Goal: Task Accomplishment & Management: Manage account settings

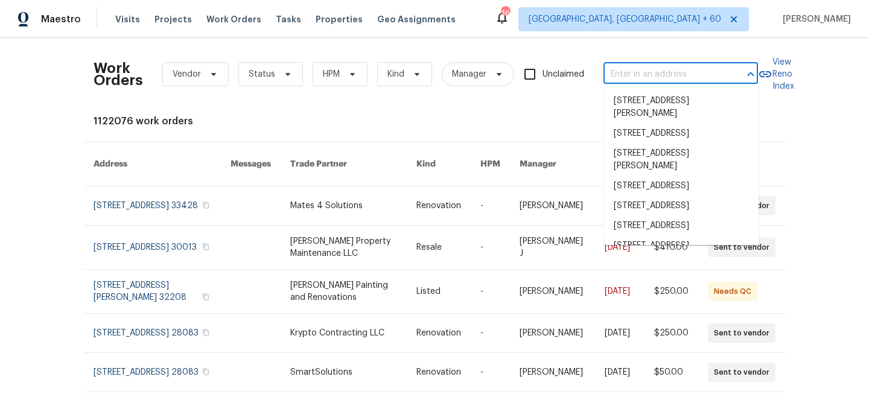
click at [659, 79] on input "text" at bounding box center [663, 74] width 121 height 19
paste input "[STREET_ADDRESS]"
type input "[STREET_ADDRESS]"
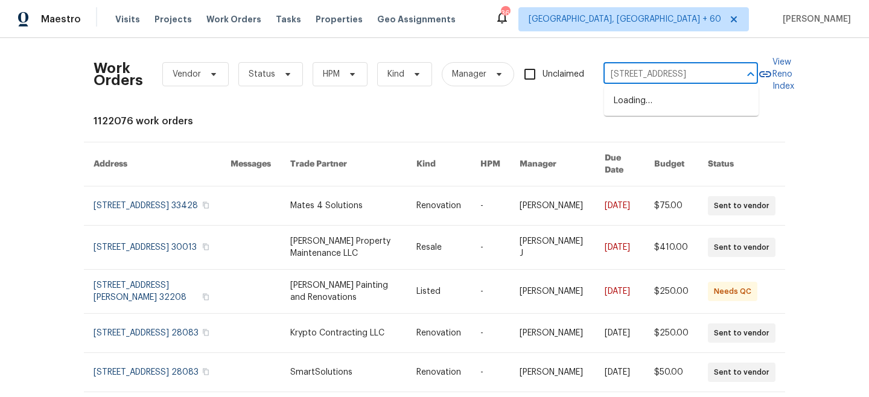
scroll to position [0, 16]
click at [664, 104] on li "[STREET_ADDRESS]" at bounding box center [681, 101] width 154 height 20
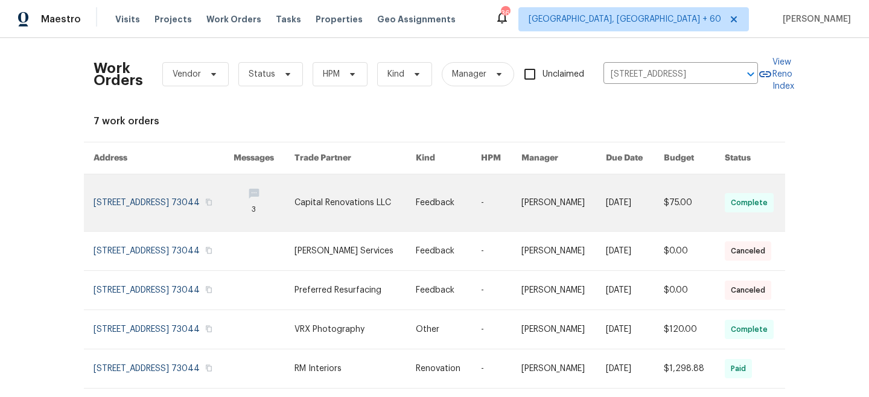
click at [362, 192] on link at bounding box center [354, 202] width 121 height 57
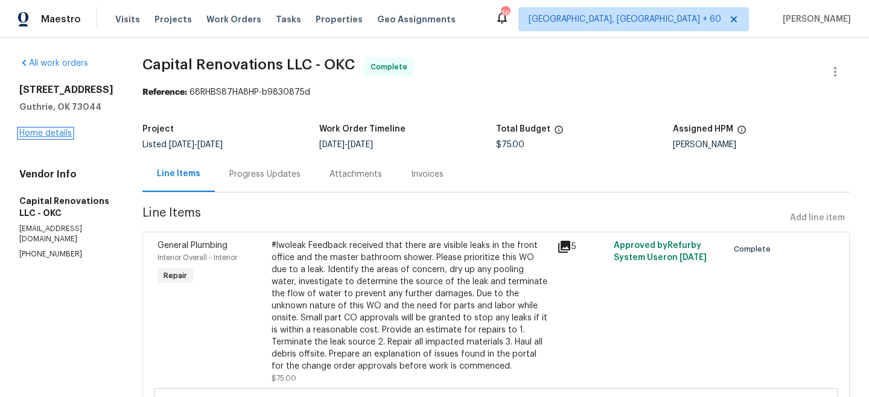
click at [35, 136] on link "Home details" at bounding box center [45, 133] width 52 height 8
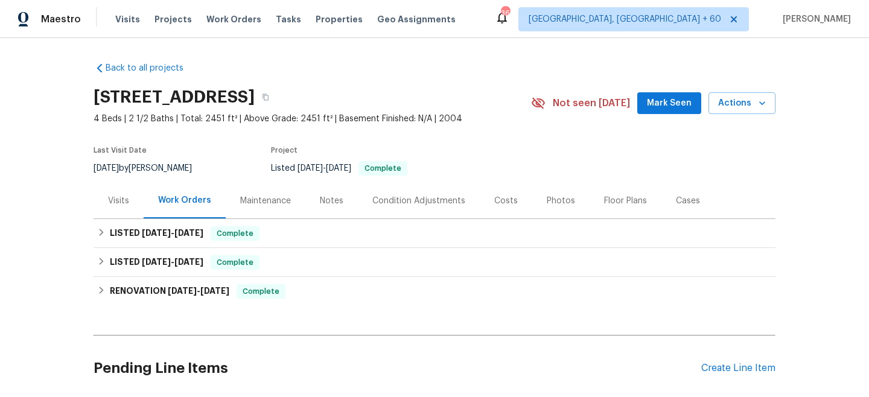
click at [277, 199] on div "Maintenance" at bounding box center [265, 201] width 51 height 12
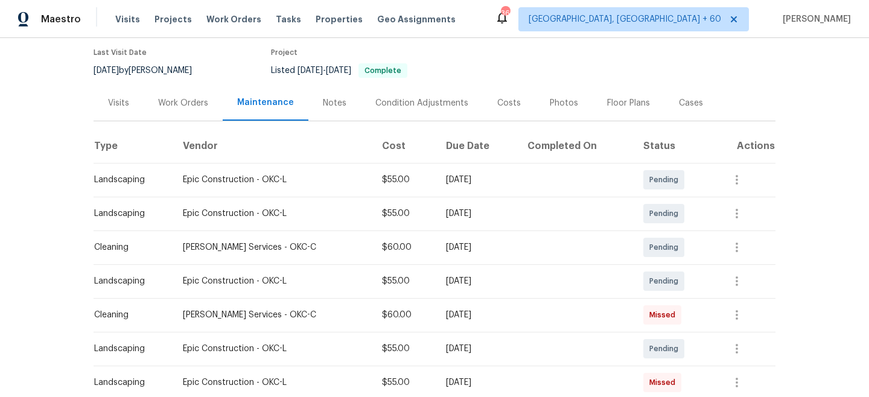
scroll to position [101, 0]
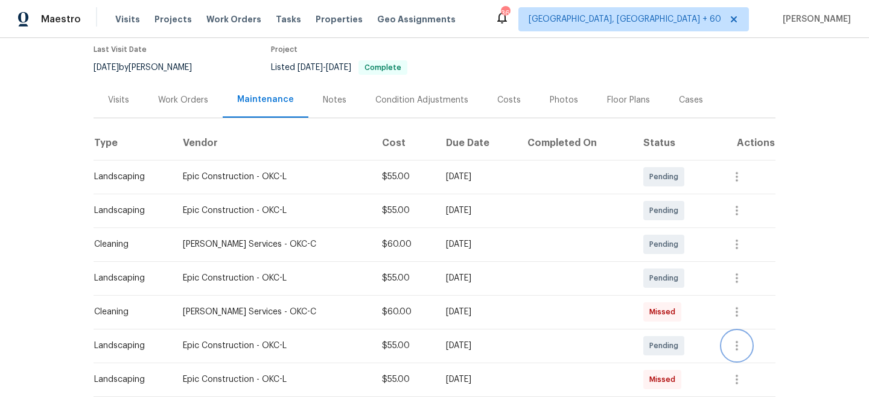
click at [735, 353] on button "button" at bounding box center [736, 345] width 29 height 29
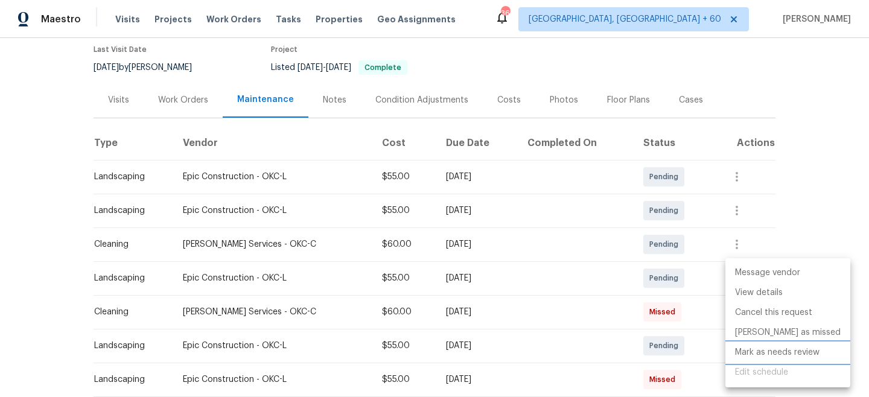
click at [775, 350] on li "Mark as needs review" at bounding box center [787, 353] width 125 height 20
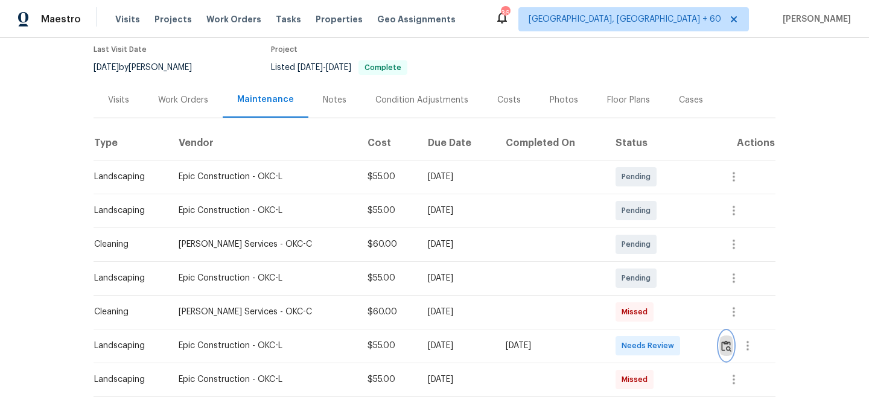
click at [724, 349] on img "button" at bounding box center [726, 345] width 10 height 11
click at [226, 16] on span "Work Orders" at bounding box center [233, 19] width 55 height 12
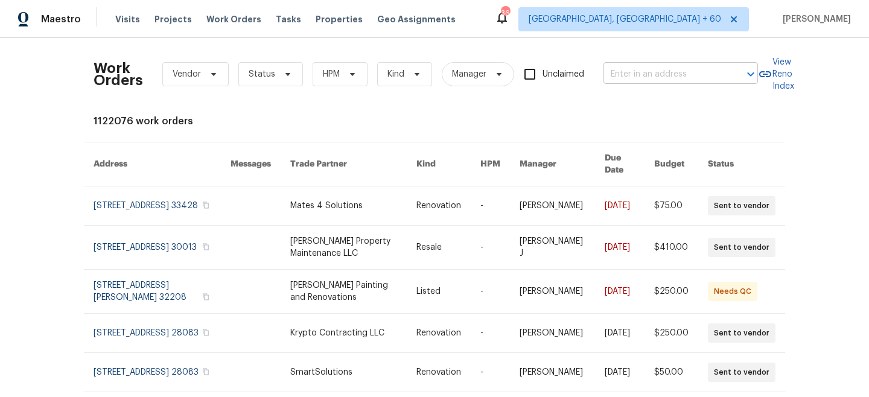
click at [681, 70] on input "text" at bounding box center [663, 74] width 121 height 19
paste input "[STREET_ADDRESS][PERSON_NAME]"
type input "[STREET_ADDRESS][PERSON_NAME]"
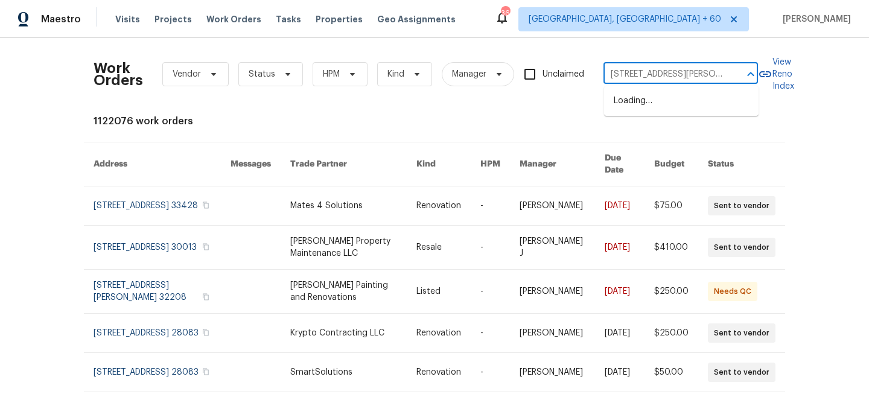
scroll to position [0, 32]
click at [669, 108] on li "[STREET_ADDRESS][PERSON_NAME]" at bounding box center [681, 107] width 154 height 33
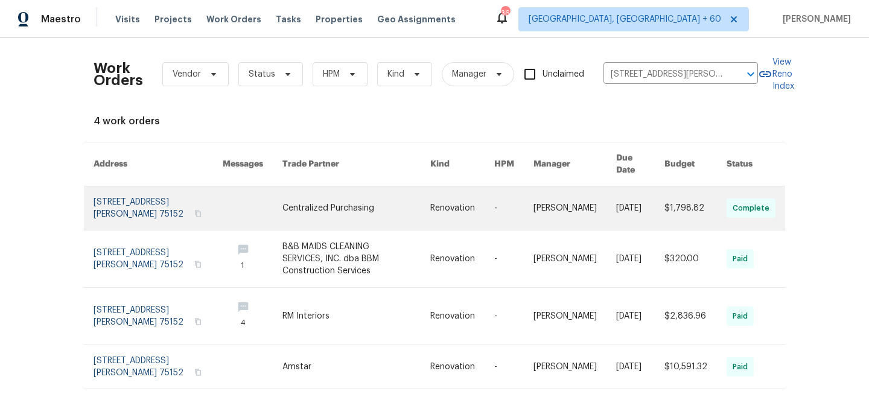
click at [430, 212] on link at bounding box center [462, 207] width 64 height 43
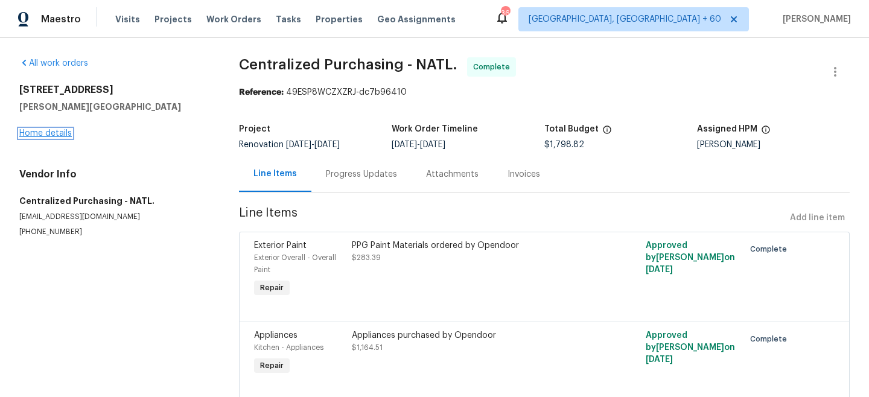
click at [34, 135] on link "Home details" at bounding box center [45, 133] width 52 height 8
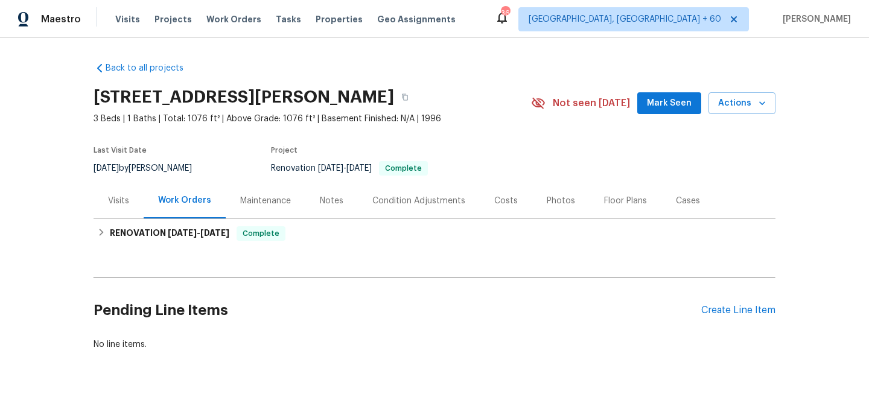
click at [265, 202] on div "Maintenance" at bounding box center [265, 201] width 51 height 12
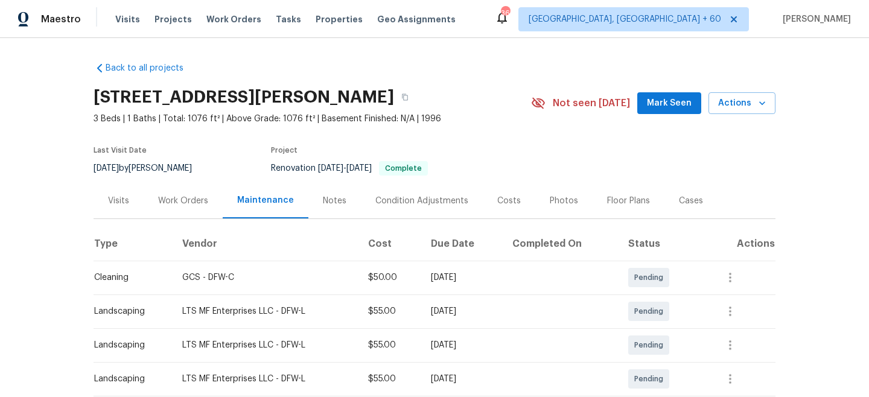
click at [160, 207] on div "Work Orders" at bounding box center [183, 201] width 79 height 36
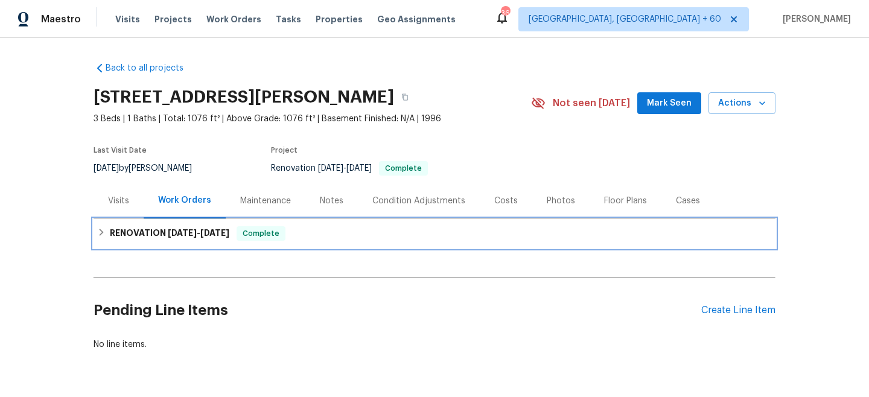
click at [225, 237] on h6 "RENOVATION [DATE] - [DATE]" at bounding box center [169, 233] width 119 height 14
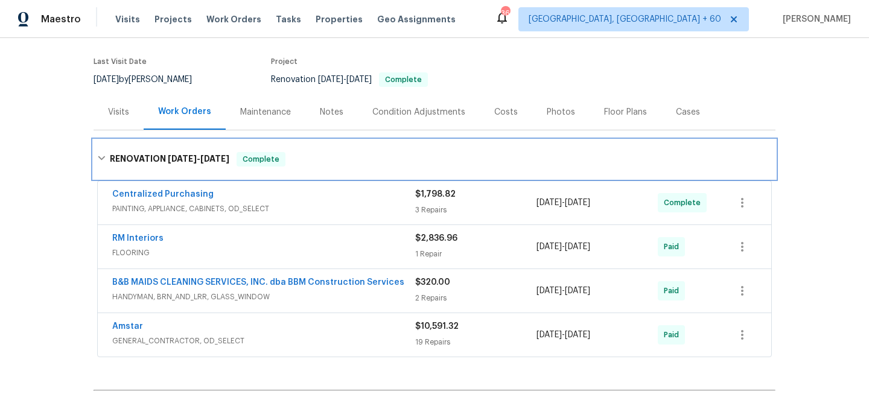
scroll to position [105, 0]
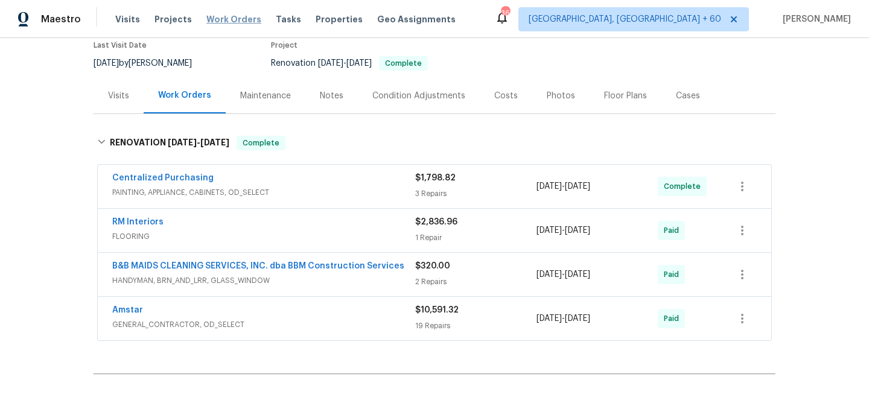
click at [241, 17] on span "Work Orders" at bounding box center [233, 19] width 55 height 12
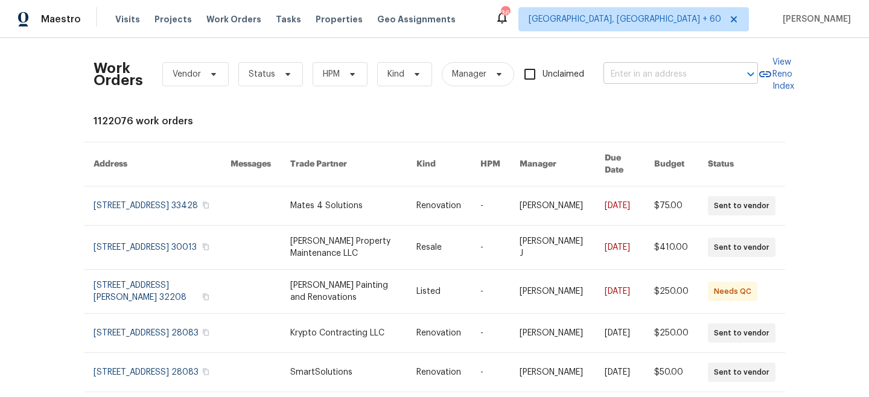
click at [637, 68] on input "text" at bounding box center [663, 74] width 121 height 19
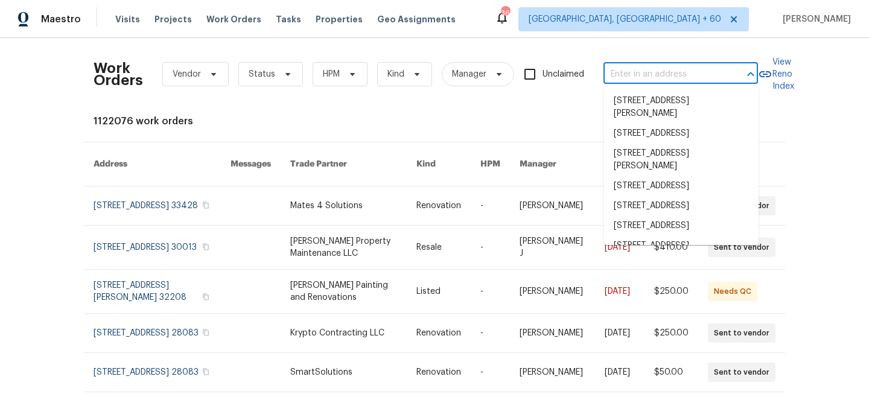
paste input "[STREET_ADDRESS][PERSON_NAME]"
type input "[STREET_ADDRESS][PERSON_NAME]"
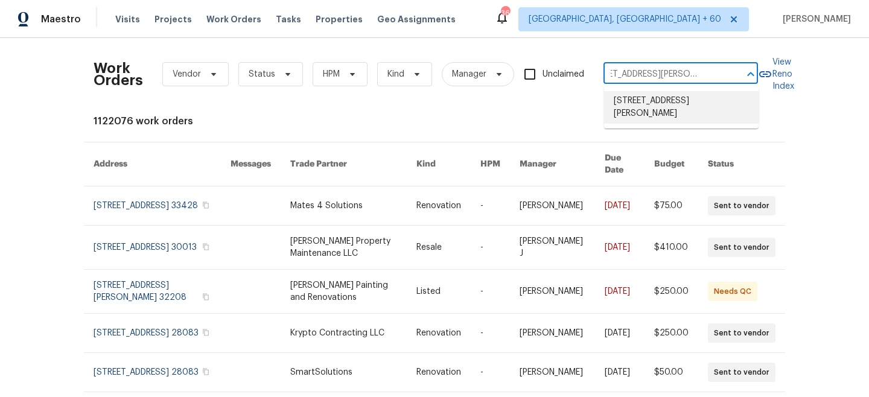
click at [669, 110] on li "[STREET_ADDRESS][PERSON_NAME]" at bounding box center [681, 107] width 154 height 33
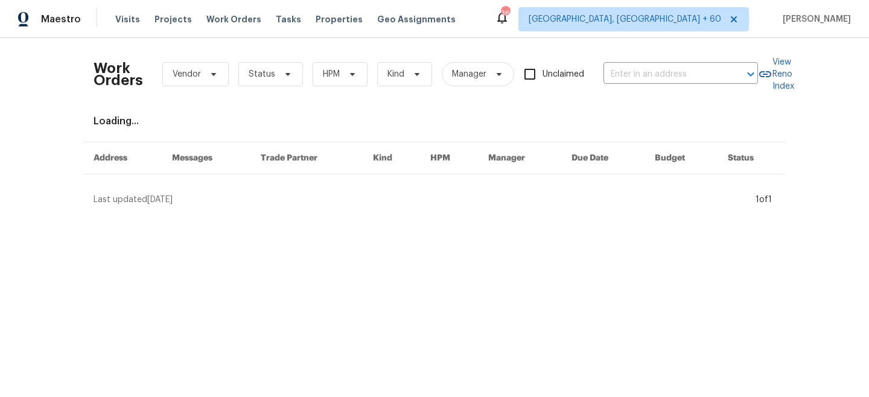
type input "[STREET_ADDRESS][PERSON_NAME]"
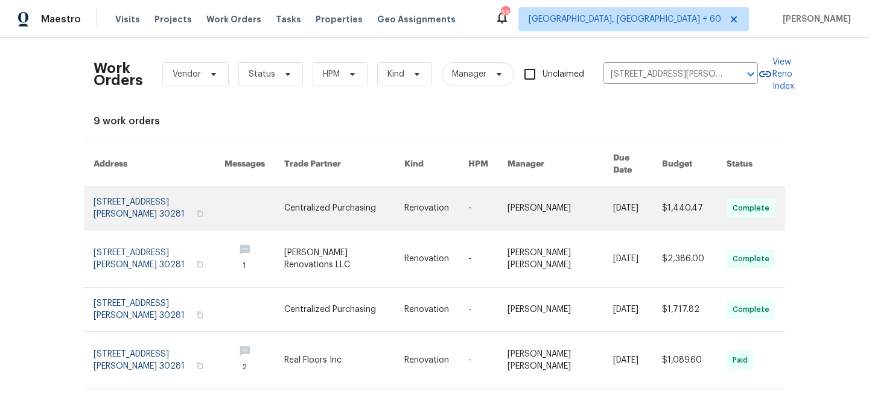
click at [550, 187] on link at bounding box center [560, 207] width 106 height 43
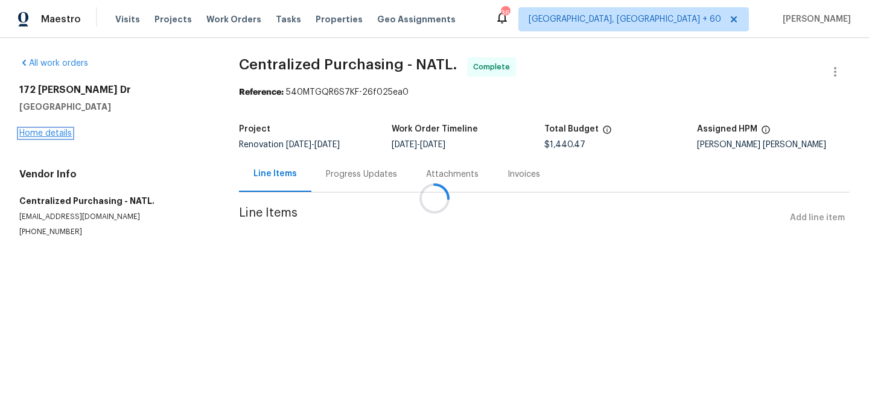
click at [42, 132] on link "Home details" at bounding box center [45, 133] width 52 height 8
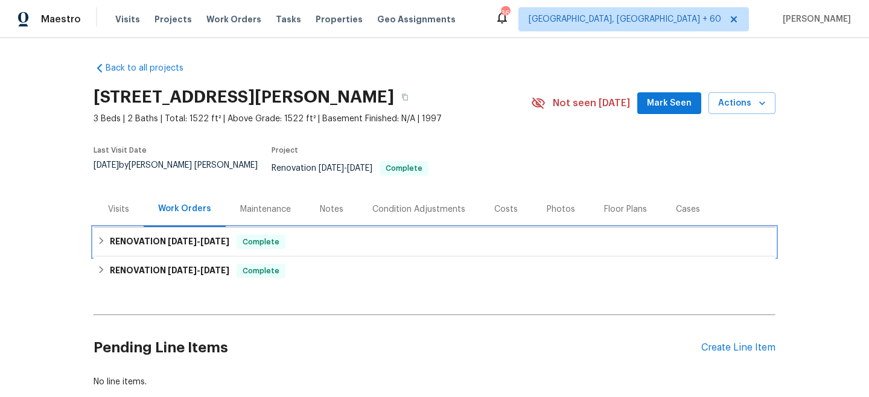
click at [252, 236] on span "Complete" at bounding box center [261, 242] width 46 height 12
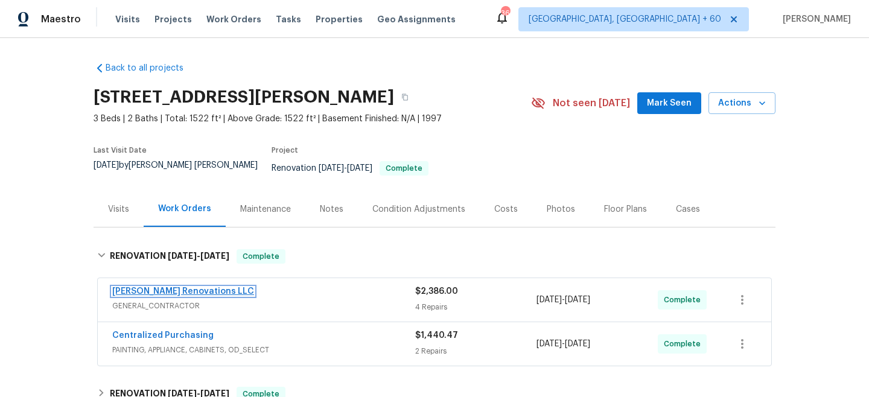
click at [174, 287] on link "[PERSON_NAME] Renovations LLC" at bounding box center [183, 291] width 142 height 8
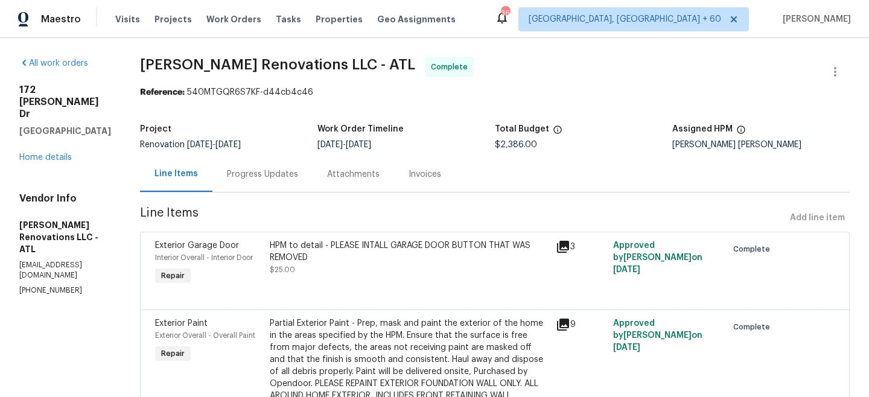
drag, startPoint x: 287, startPoint y: 175, endPoint x: 291, endPoint y: 183, distance: 9.2
click at [287, 175] on div "Progress Updates" at bounding box center [262, 174] width 71 height 12
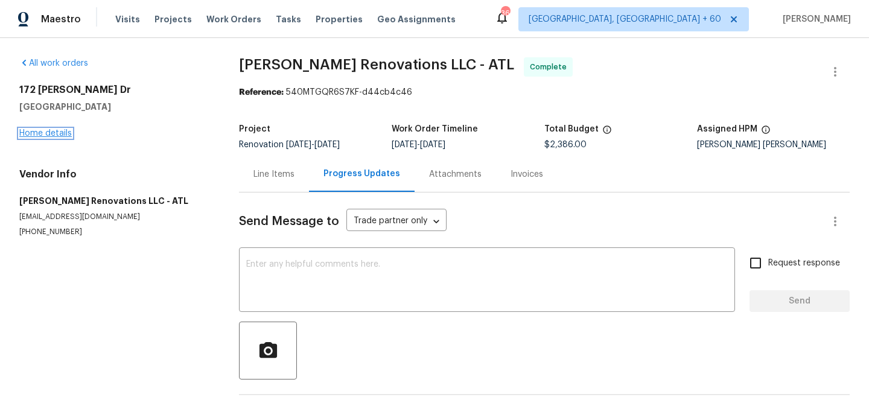
click at [30, 136] on link "Home details" at bounding box center [45, 133] width 52 height 8
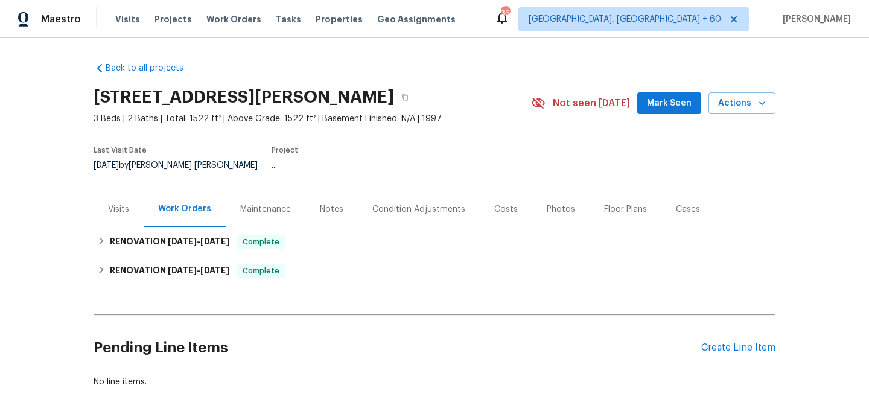
click at [125, 203] on div "Visits" at bounding box center [118, 209] width 21 height 12
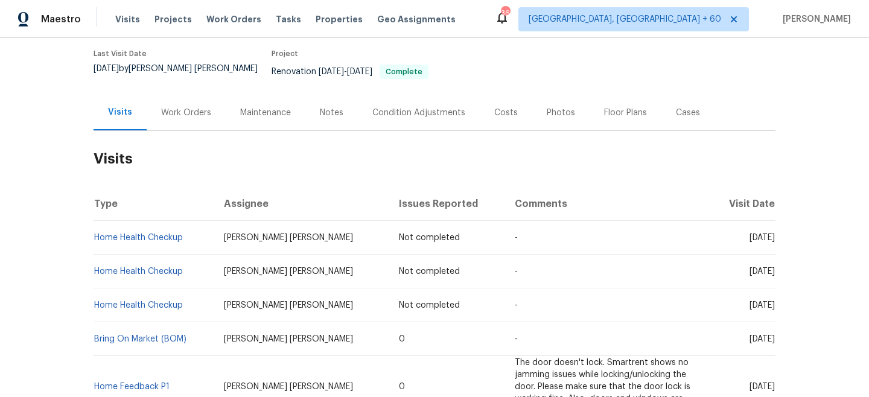
scroll to position [97, 0]
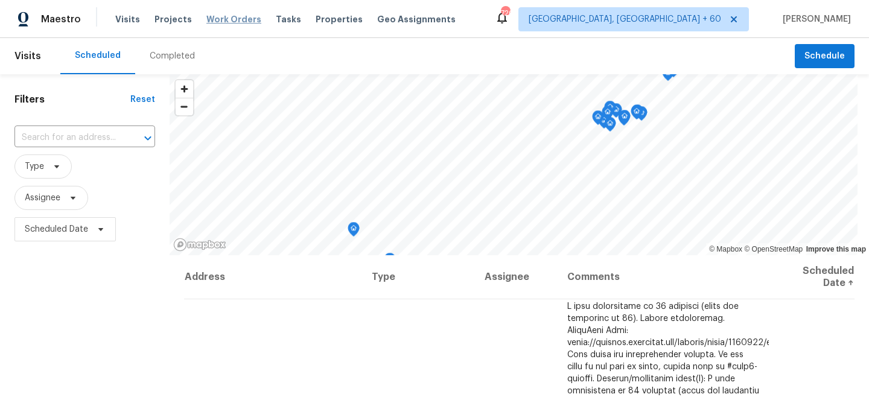
click at [214, 18] on span "Work Orders" at bounding box center [233, 19] width 55 height 12
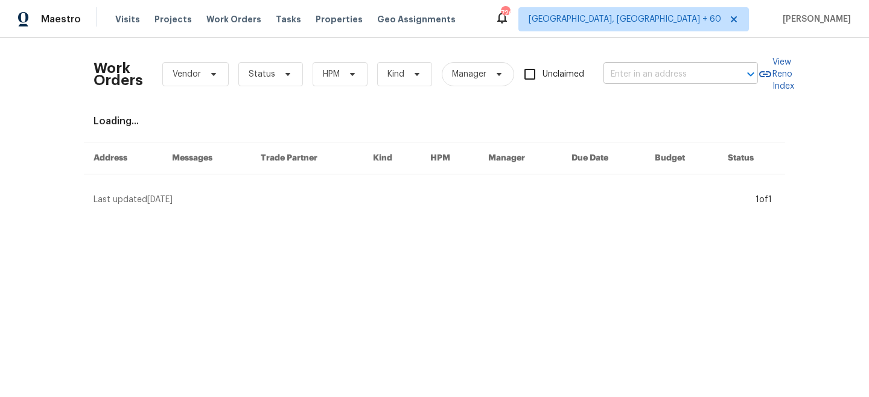
click at [638, 74] on input "text" at bounding box center [663, 74] width 121 height 19
paste input "[STREET_ADDRESS][PERSON_NAME]"
type input "[STREET_ADDRESS][PERSON_NAME]"
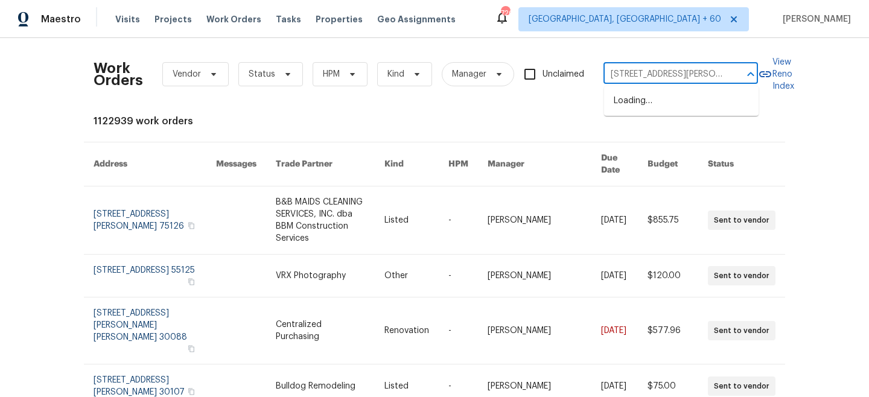
scroll to position [0, 45]
click at [649, 108] on li "5142 Sedgefield Dr, Lancaster, SC 29720" at bounding box center [681, 107] width 154 height 33
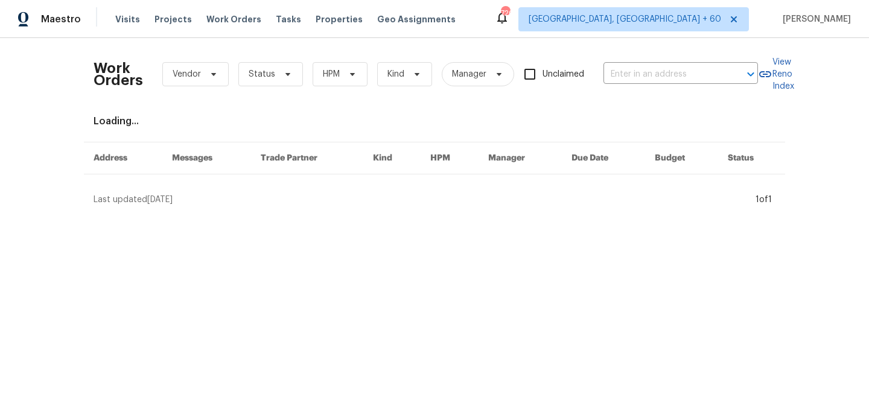
type input "5142 Sedgefield Dr, Lancaster, SC 29720"
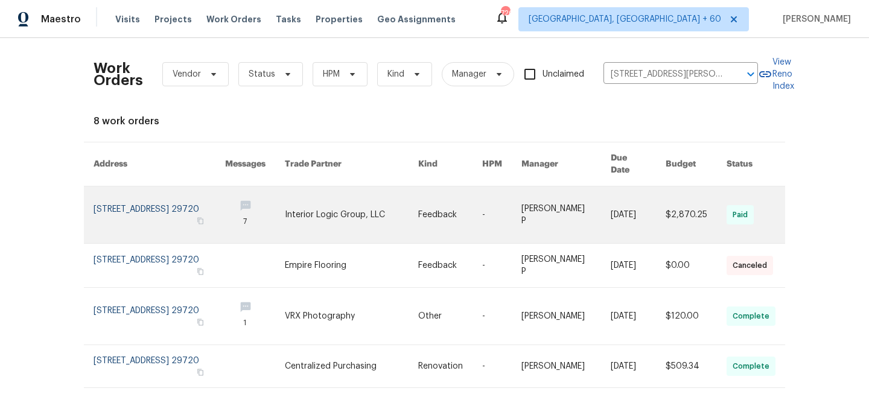
click at [399, 202] on link at bounding box center [352, 214] width 134 height 57
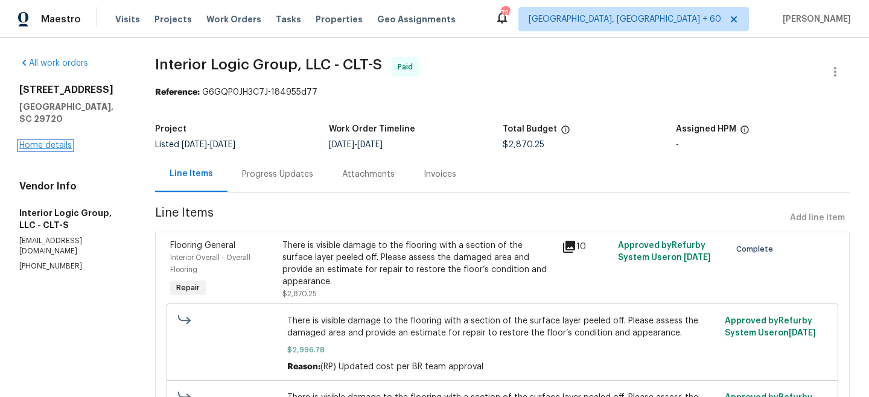
click at [45, 141] on link "Home details" at bounding box center [45, 145] width 52 height 8
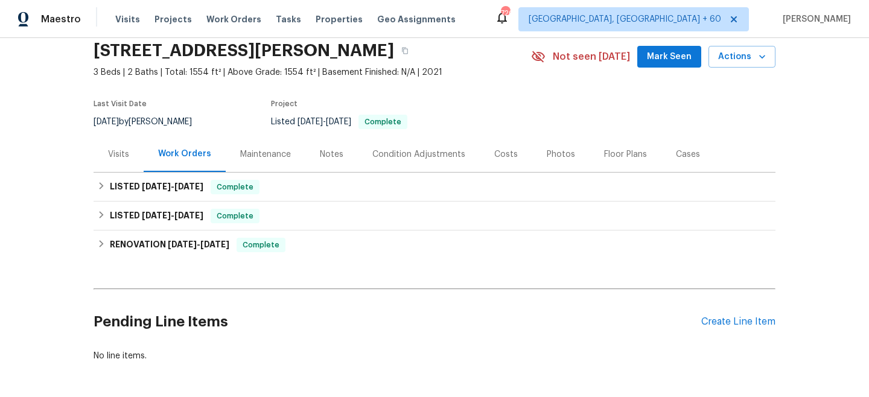
scroll to position [51, 0]
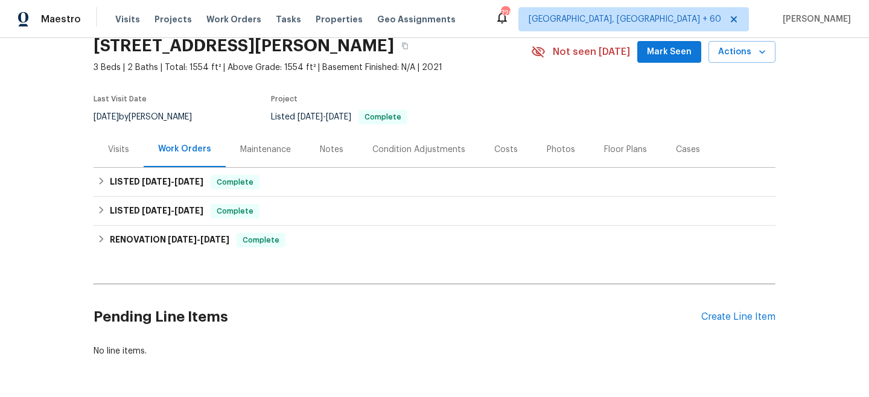
click at [264, 150] on div "Maintenance" at bounding box center [265, 150] width 51 height 12
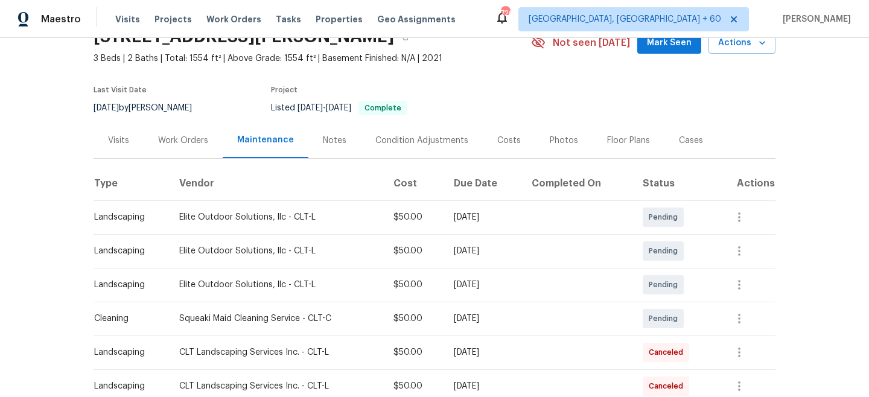
scroll to position [62, 0]
click at [237, 18] on span "Work Orders" at bounding box center [233, 19] width 55 height 12
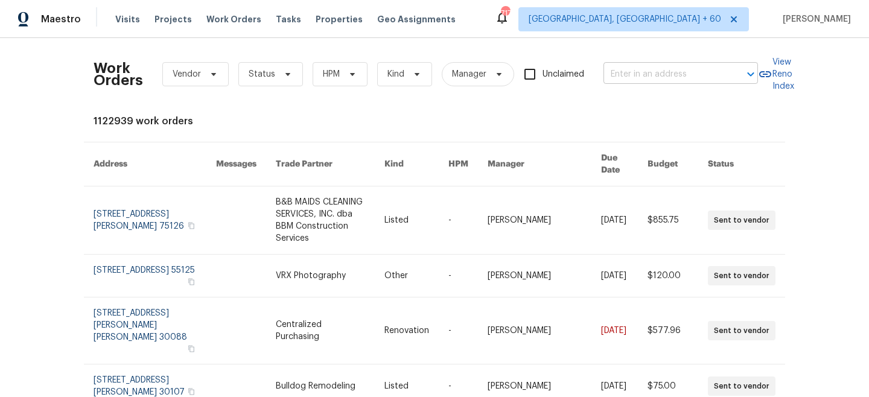
click at [634, 68] on input "text" at bounding box center [663, 74] width 121 height 19
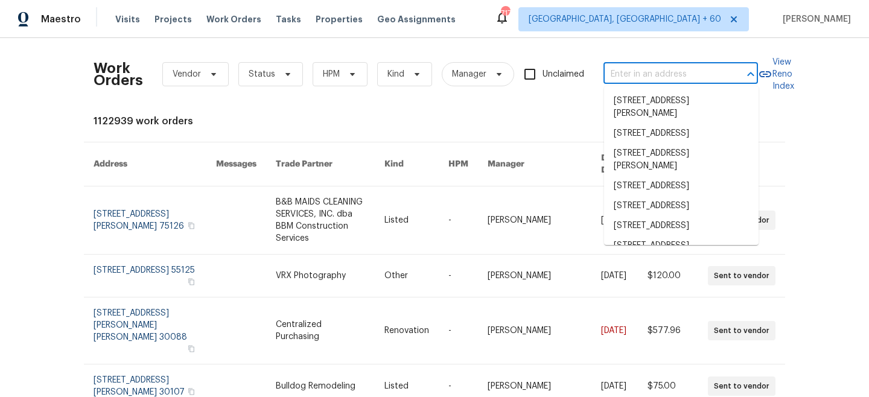
paste input "424 Mallard Dr, Pineville, NC 28134"
type input "424 Mallard Dr, Pineville, NC 28134"
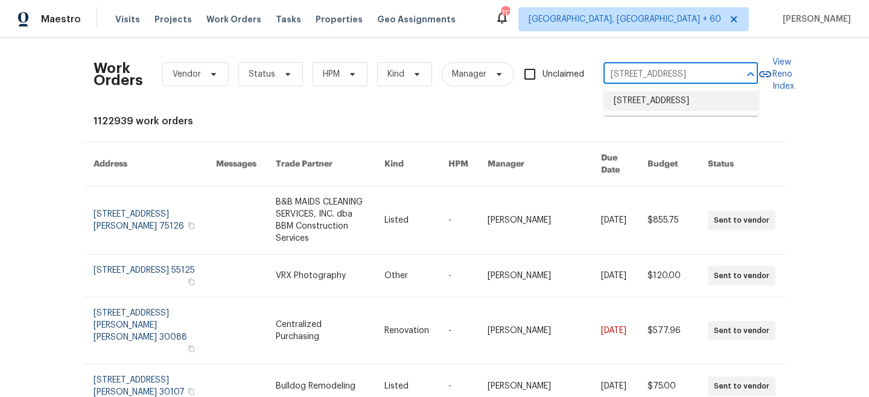
click at [663, 111] on li "424 Mallard Dr, Pineville, NC 28134" at bounding box center [681, 101] width 154 height 20
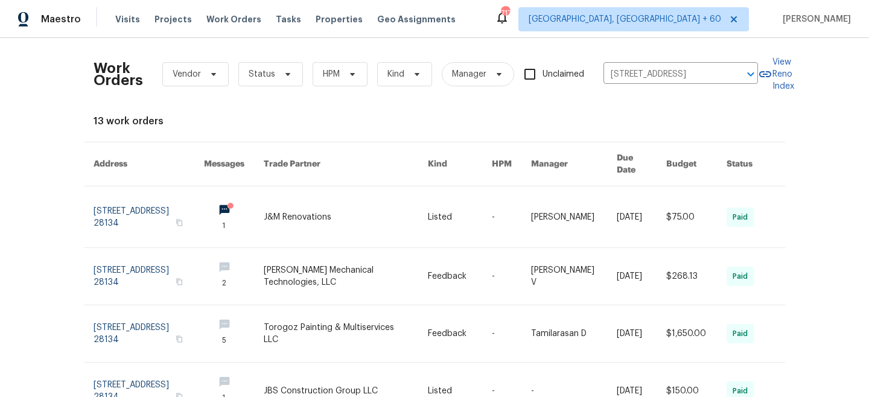
click at [363, 201] on link at bounding box center [346, 216] width 164 height 61
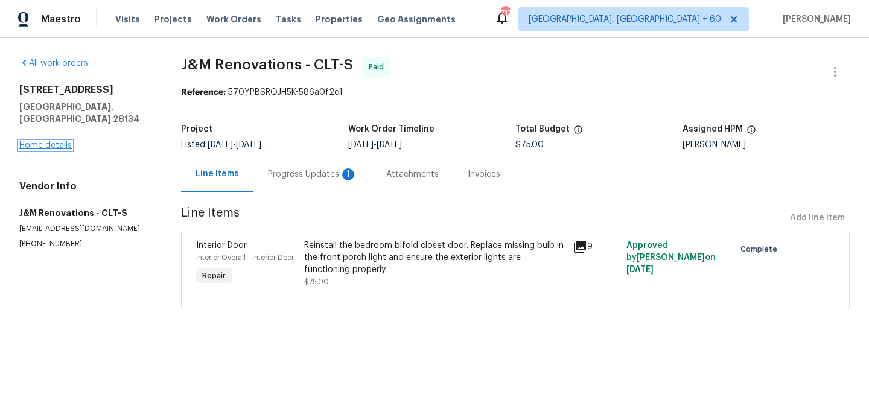
click at [42, 141] on link "Home details" at bounding box center [45, 145] width 52 height 8
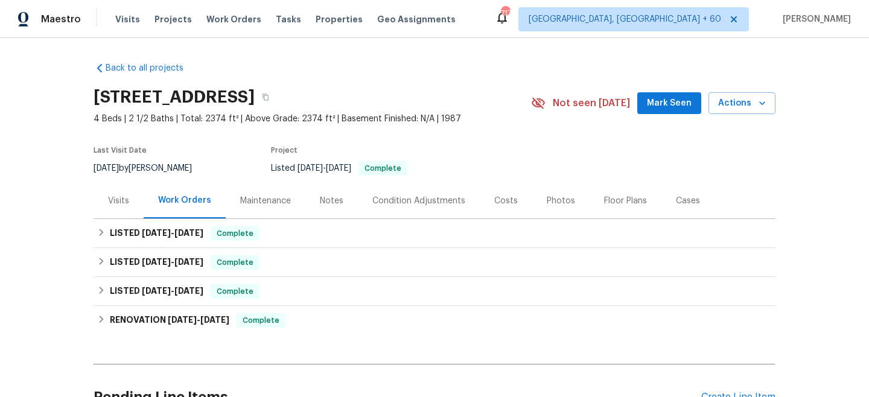
click at [267, 201] on div "Maintenance" at bounding box center [265, 201] width 51 height 12
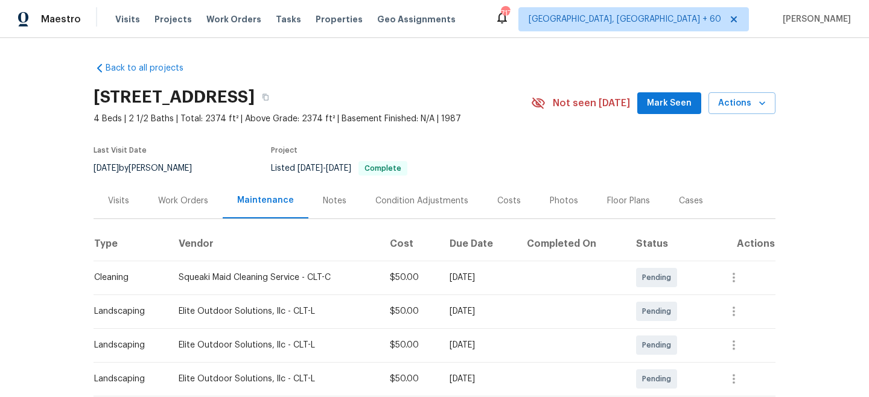
click at [226, 25] on div "Visits Projects Work Orders Tasks Properties Geo Assignments" at bounding box center [292, 19] width 355 height 24
click at [217, 16] on span "Work Orders" at bounding box center [233, 19] width 55 height 12
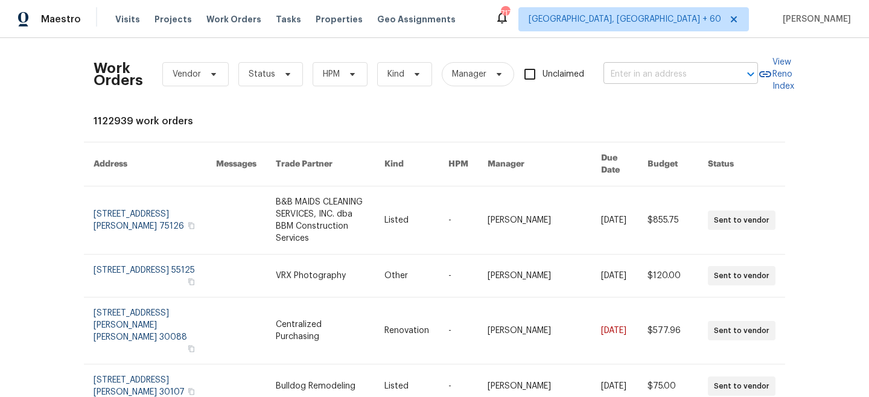
click at [688, 69] on input "text" at bounding box center [663, 74] width 121 height 19
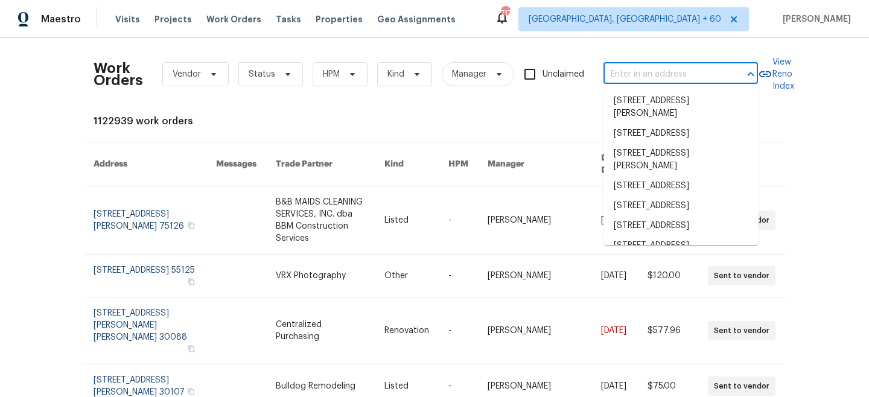
paste input "15346 Bevanwood Dr, Woodbridge, VA 22193"
type input "15346 Bevanwood Dr, Woodbridge, VA 22193"
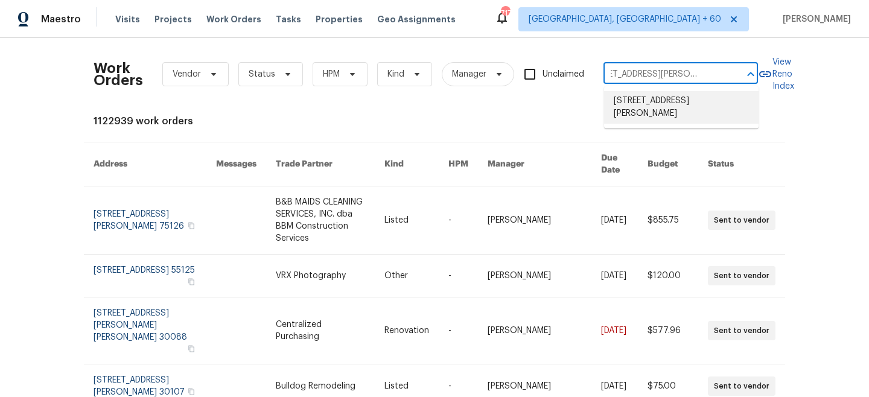
click at [660, 107] on li "15346 Bevanwood Dr, Woodbridge, VA 22193" at bounding box center [681, 107] width 154 height 33
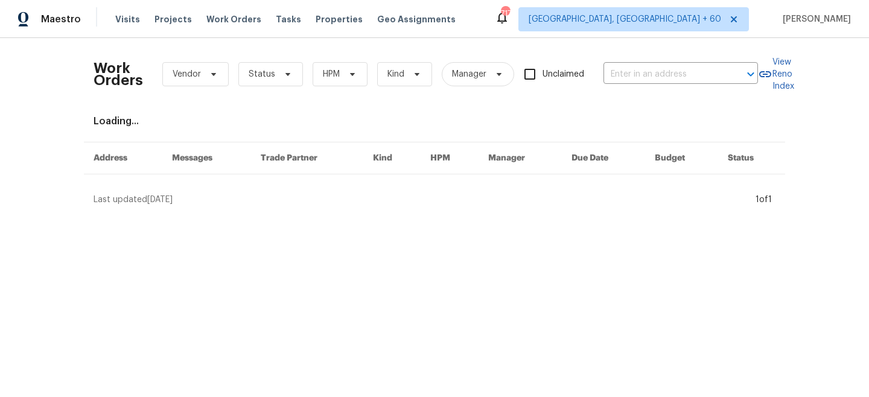
type input "15346 Bevanwood Dr, Woodbridge, VA 22193"
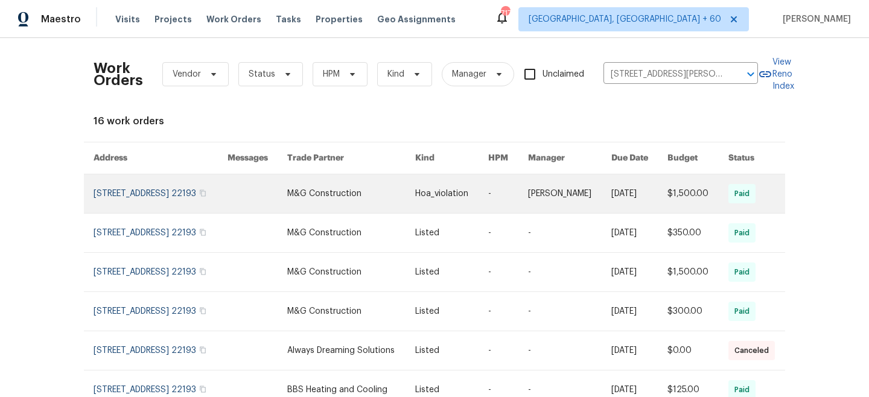
click at [381, 199] on link at bounding box center [351, 193] width 128 height 39
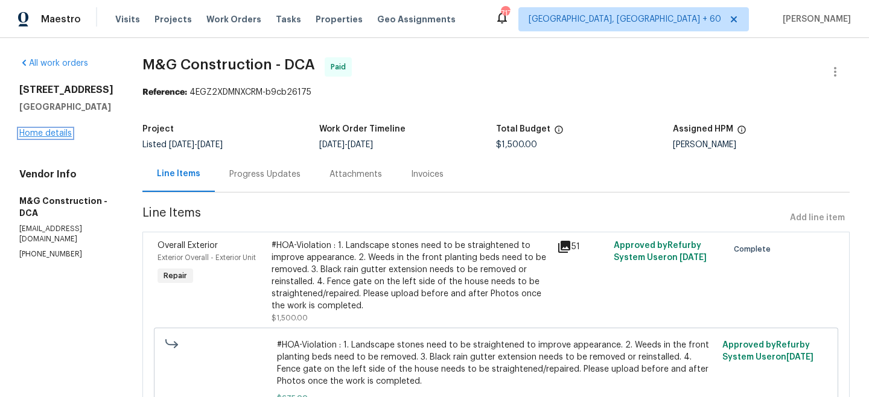
click at [54, 138] on link "Home details" at bounding box center [45, 133] width 52 height 8
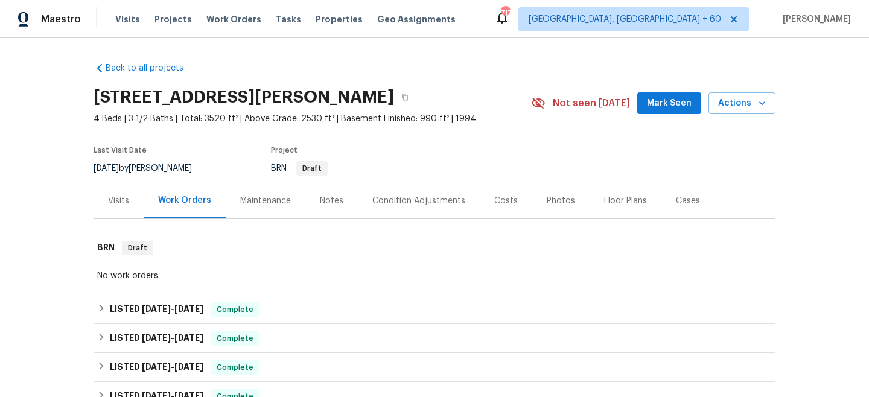
click at [258, 202] on div "Maintenance" at bounding box center [265, 201] width 51 height 12
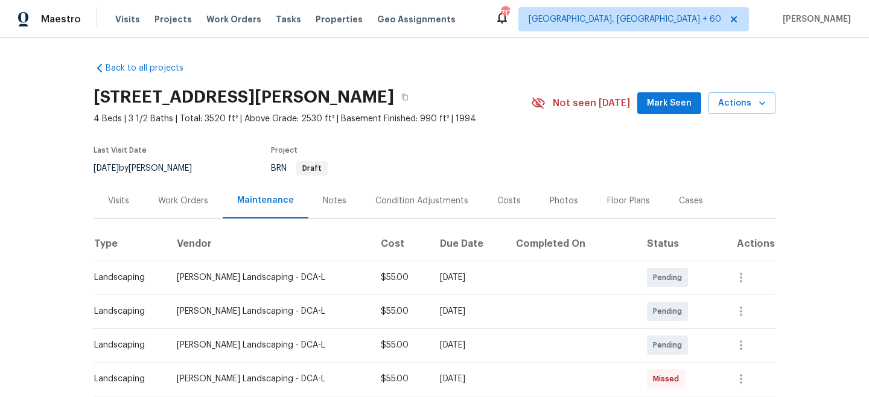
scroll to position [132, 0]
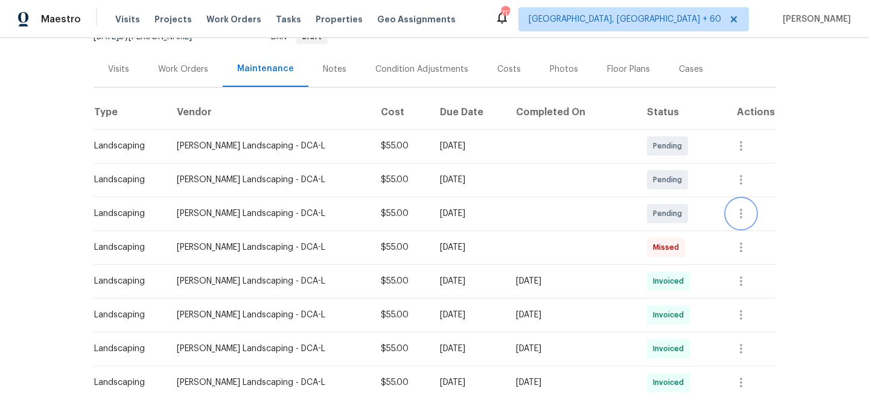
click at [739, 213] on icon "button" at bounding box center [741, 213] width 14 height 14
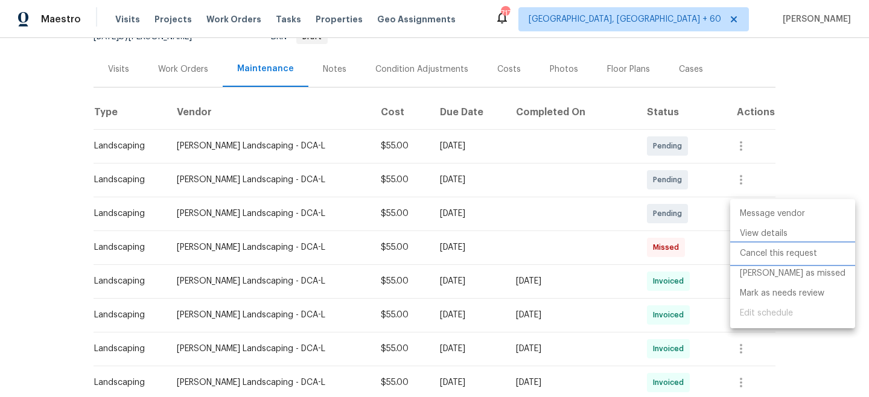
click at [772, 256] on li "Cancel this request" at bounding box center [792, 254] width 125 height 20
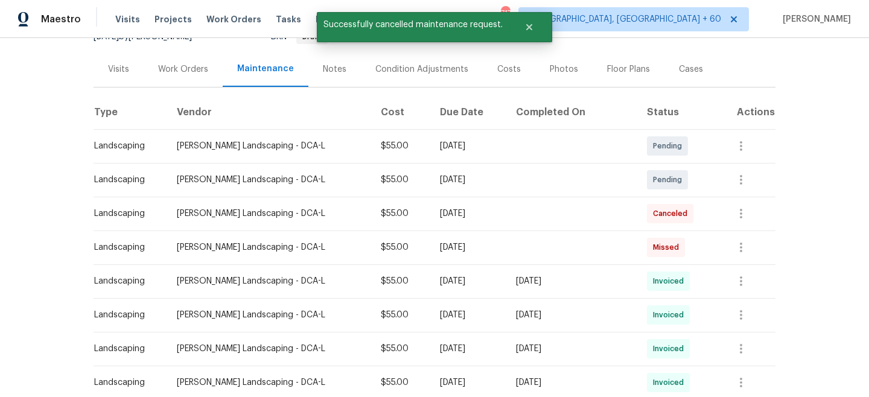
click at [746, 183] on div "Message vendor View details Edit schedule" at bounding box center [434, 198] width 869 height 397
click at [742, 179] on icon "button" at bounding box center [741, 180] width 2 height 10
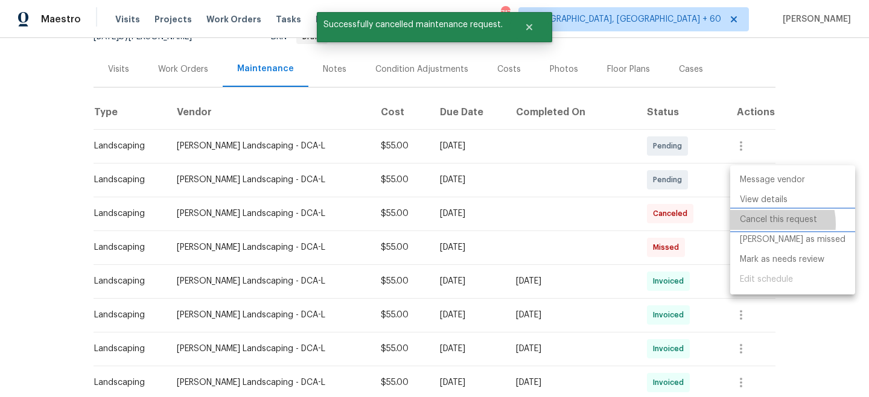
click at [765, 224] on li "Cancel this request" at bounding box center [792, 220] width 125 height 20
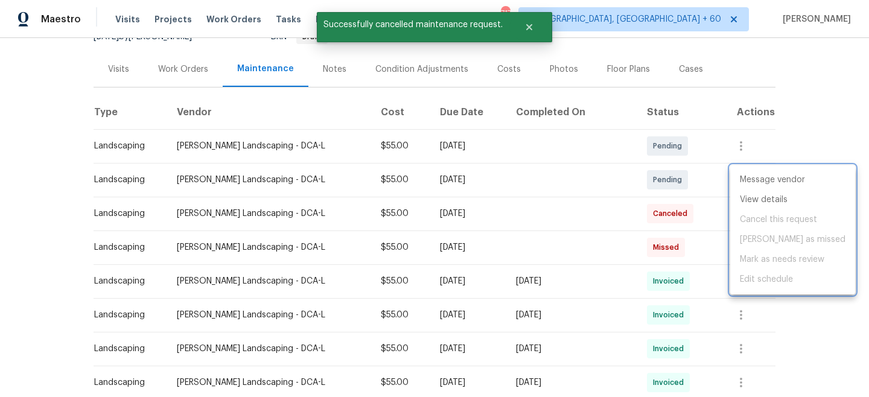
click at [787, 124] on div at bounding box center [434, 198] width 869 height 397
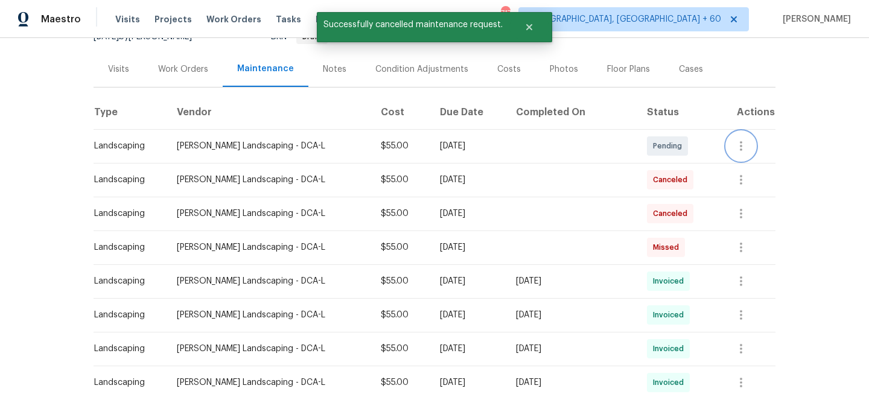
click at [743, 148] on icon "button" at bounding box center [741, 146] width 14 height 14
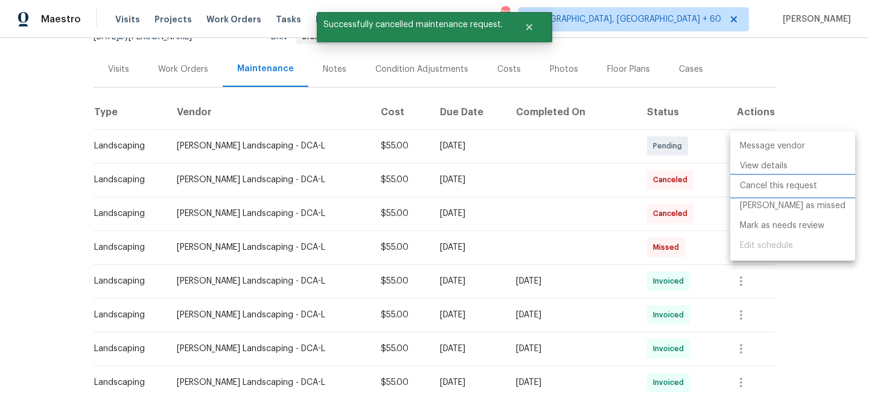
click at [766, 189] on li "Cancel this request" at bounding box center [792, 186] width 125 height 20
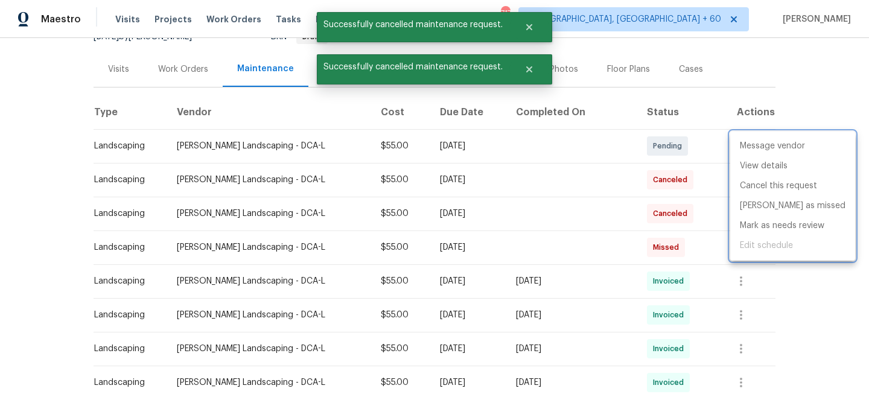
click at [802, 84] on div at bounding box center [434, 198] width 869 height 397
